Goal: Find specific fact

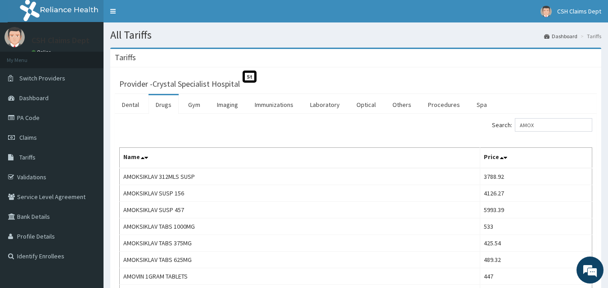
click at [541, 124] on input "AMOX" at bounding box center [553, 124] width 77 height 13
type input "DIHYDR"
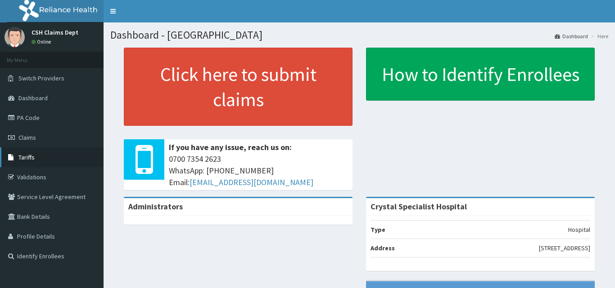
click at [52, 149] on link "Tariffs" at bounding box center [51, 158] width 103 height 20
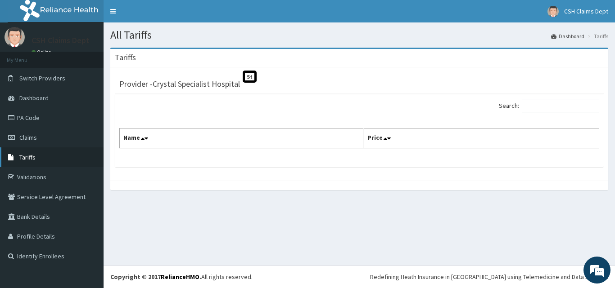
click at [22, 161] on span "Tariffs" at bounding box center [27, 157] width 16 height 8
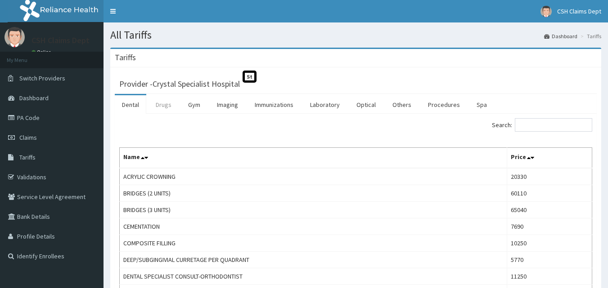
click at [162, 104] on link "Drugs" at bounding box center [163, 104] width 30 height 19
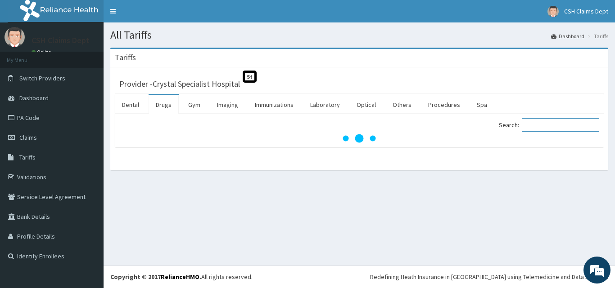
click at [578, 127] on input "Search:" at bounding box center [559, 124] width 77 height 13
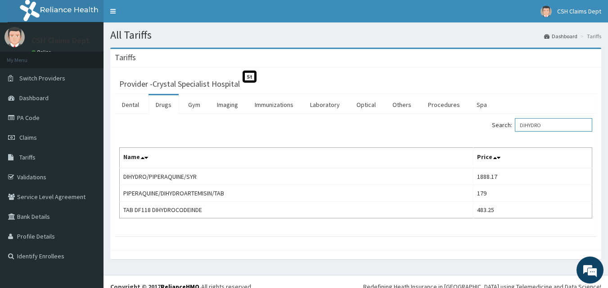
type input "DIHYDRO"
